Goal: Browse casually

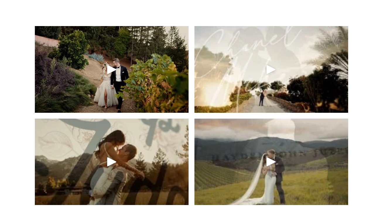
scroll to position [299, 0]
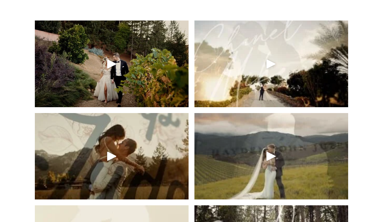
click at [111, 65] on div "Play" at bounding box center [112, 64] width 14 height 14
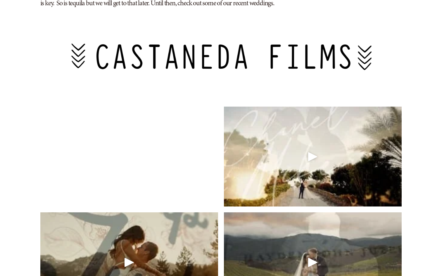
scroll to position [263, 0]
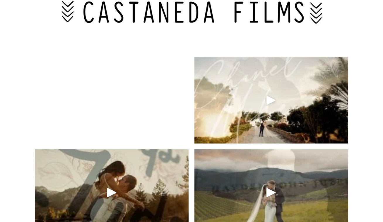
click at [264, 102] on div "Play" at bounding box center [271, 100] width 14 height 14
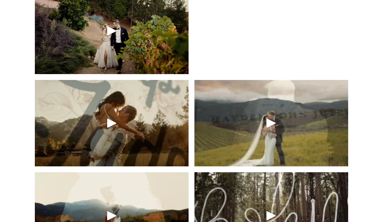
scroll to position [418, 0]
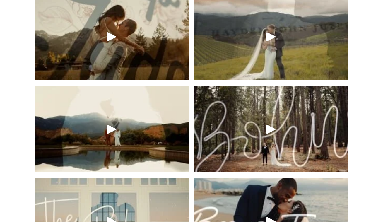
click at [110, 37] on div "Play" at bounding box center [112, 37] width 14 height 14
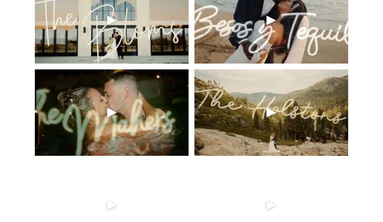
scroll to position [671, 0]
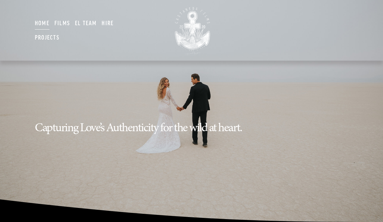
type input "*****"
click at [64, 21] on link "Films" at bounding box center [61, 23] width 15 height 14
